Goal: Task Accomplishment & Management: Manage account settings

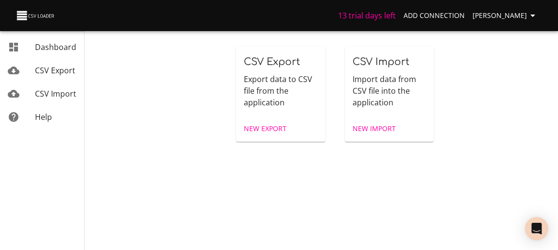
click at [66, 72] on span "CSV Export" at bounding box center [55, 70] width 40 height 11
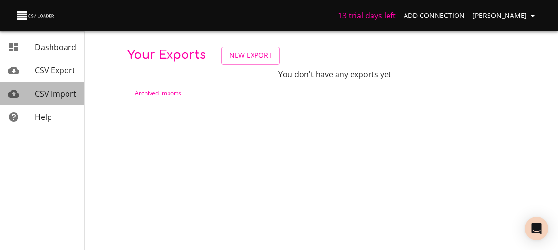
click at [71, 91] on span "CSV Import" at bounding box center [55, 93] width 41 height 11
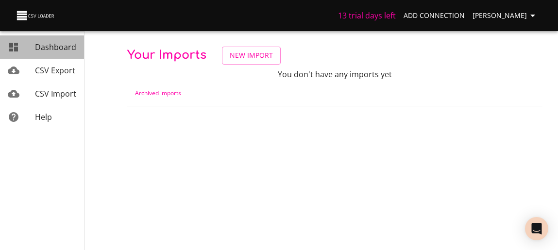
click at [55, 44] on span "Dashboard" at bounding box center [55, 47] width 41 height 11
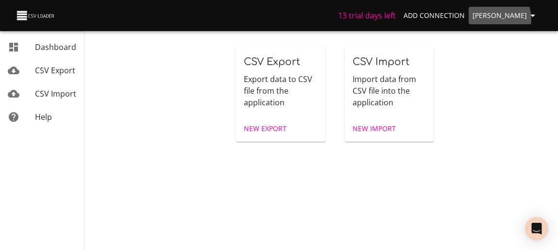
click at [496, 19] on span "[PERSON_NAME]" at bounding box center [505, 16] width 66 height 12
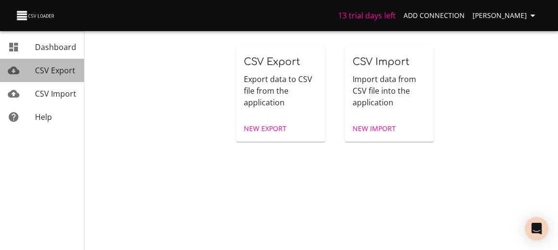
click at [72, 73] on span "CSV Export" at bounding box center [55, 70] width 40 height 11
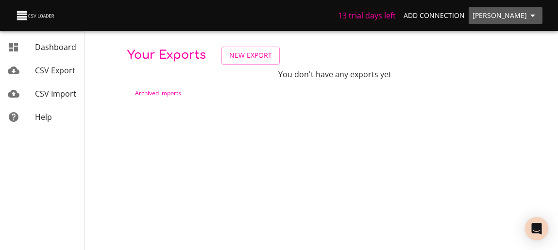
click at [520, 14] on span "Nate Simon" at bounding box center [505, 16] width 66 height 12
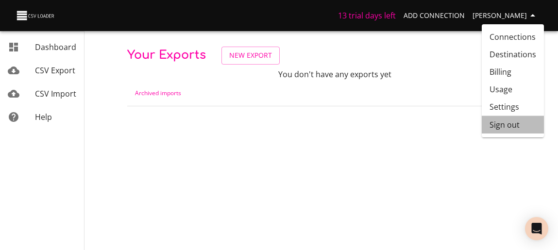
click at [520, 125] on li "Sign out" at bounding box center [512, 124] width 62 height 17
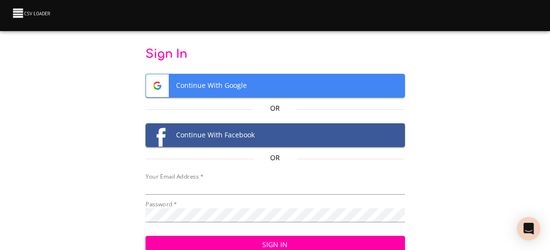
type input "[EMAIL_ADDRESS][DOMAIN_NAME]"
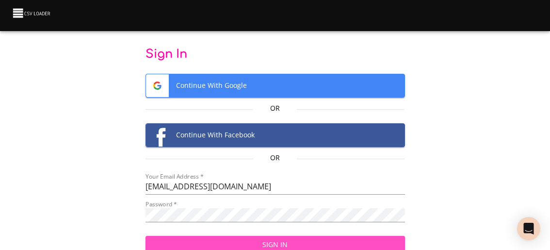
click at [332, 243] on span "Sign In" at bounding box center [275, 245] width 244 height 12
